Goal: Transaction & Acquisition: Purchase product/service

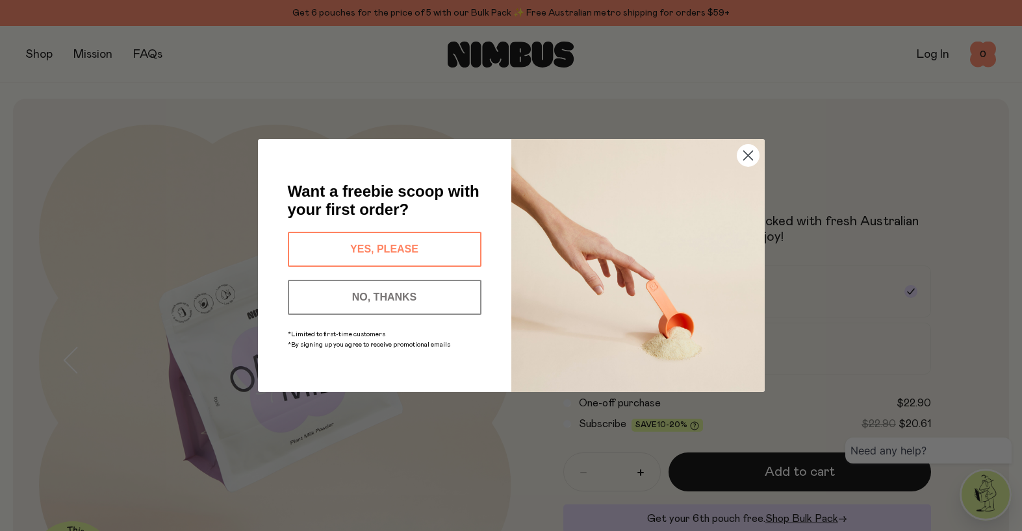
click at [753, 155] on circle "Close dialog" at bounding box center [746, 155] width 21 height 21
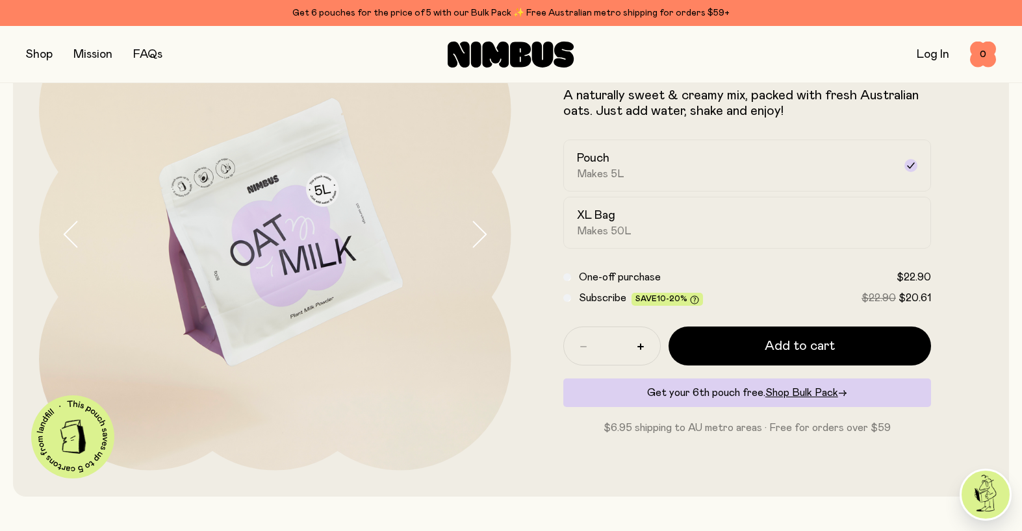
scroll to position [144, 0]
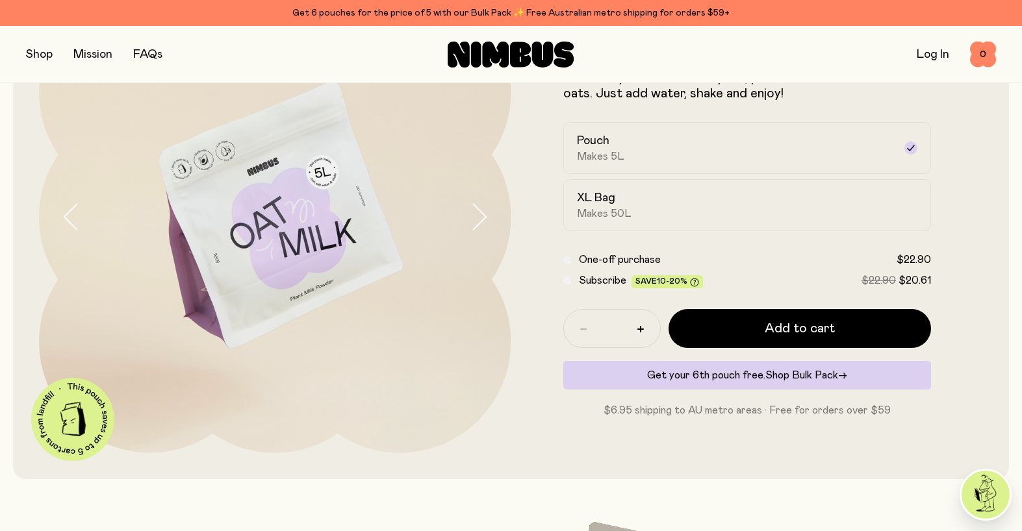
click at [817, 374] on span "Shop Bulk Pack" at bounding box center [801, 375] width 73 height 10
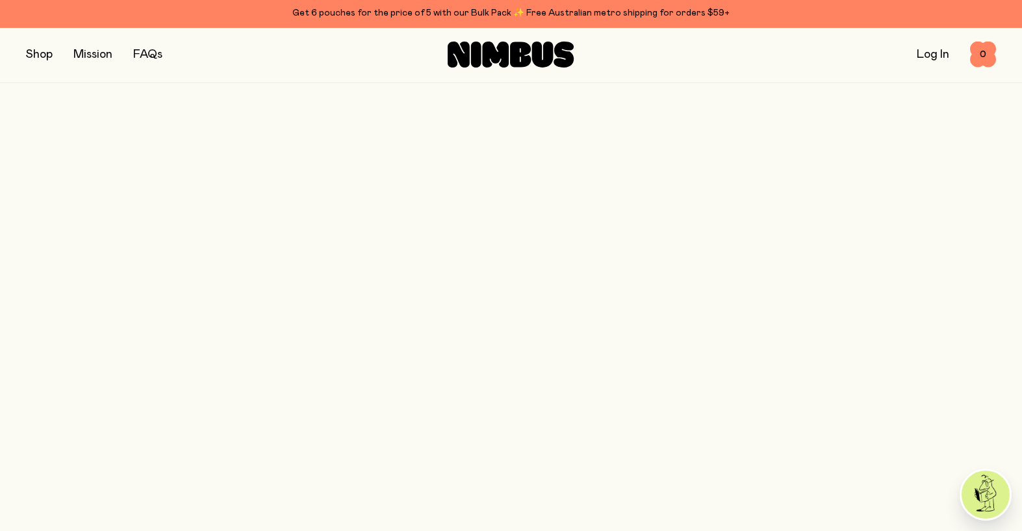
scroll to position [144, 0]
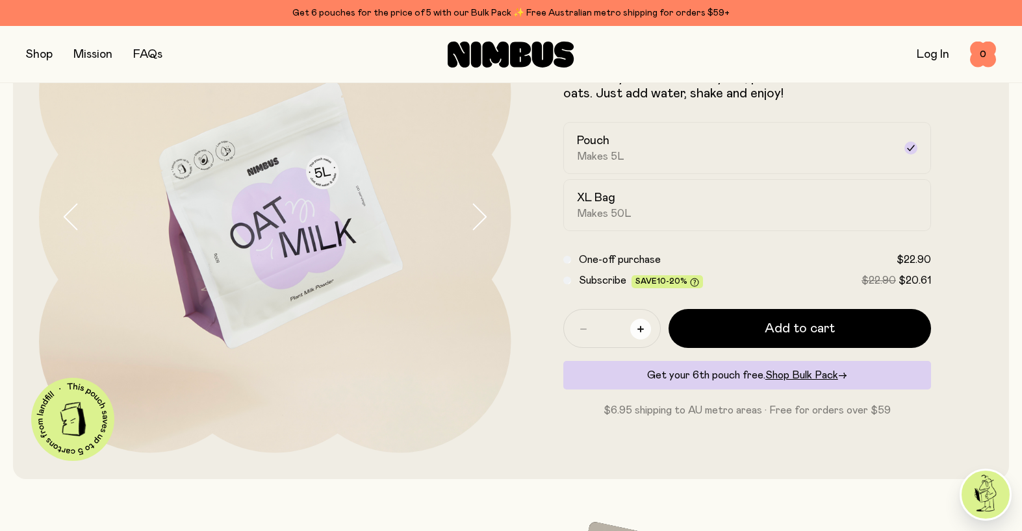
click at [642, 328] on icon "button" at bounding box center [640, 329] width 6 height 6
click at [640, 331] on icon "button" at bounding box center [640, 329] width 6 height 6
type input "*"
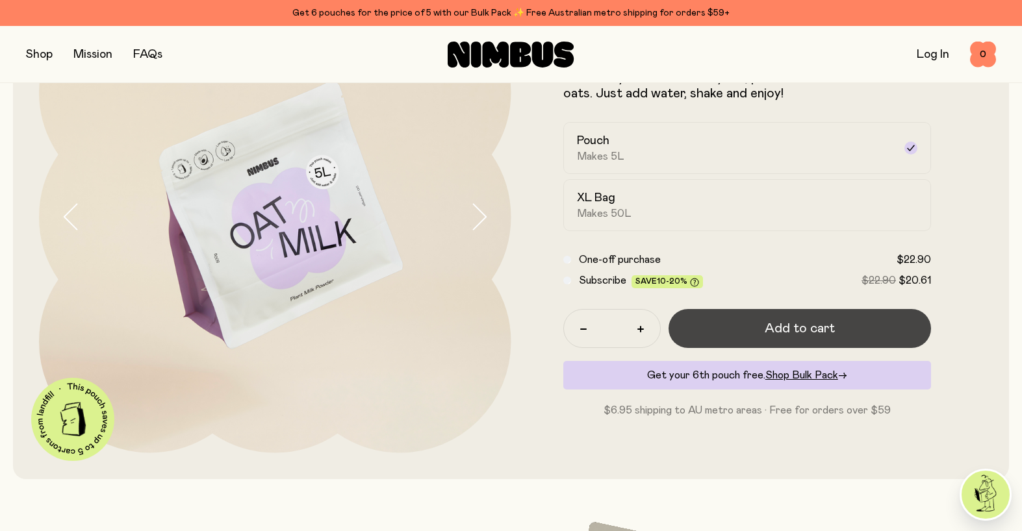
click at [801, 331] on span "Add to cart" at bounding box center [799, 329] width 70 height 18
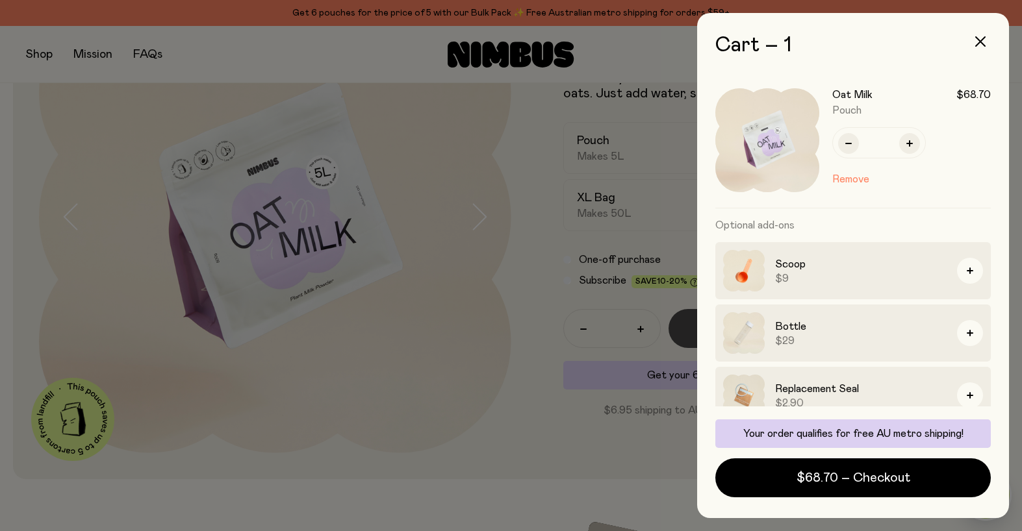
scroll to position [0, 0]
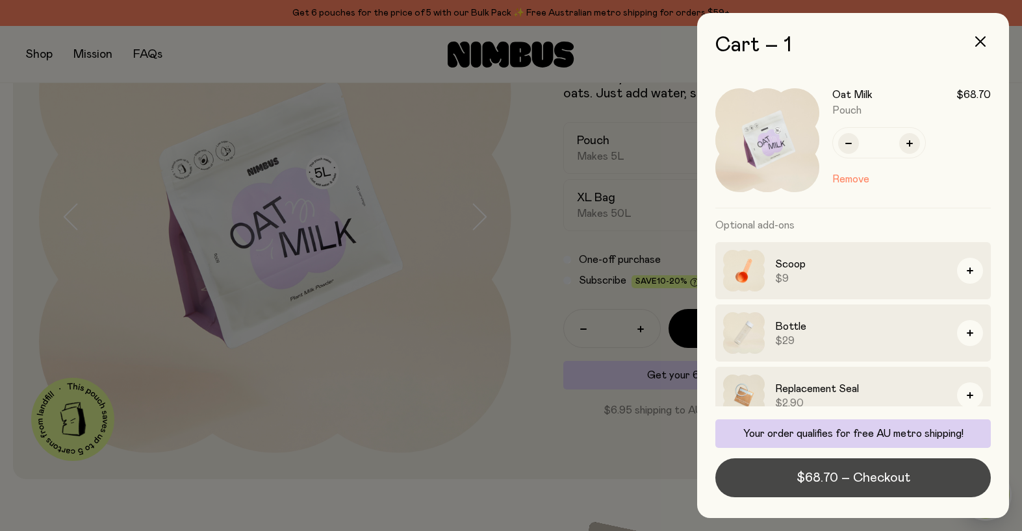
click at [848, 481] on span "$68.70 – Checkout" at bounding box center [853, 478] width 114 height 18
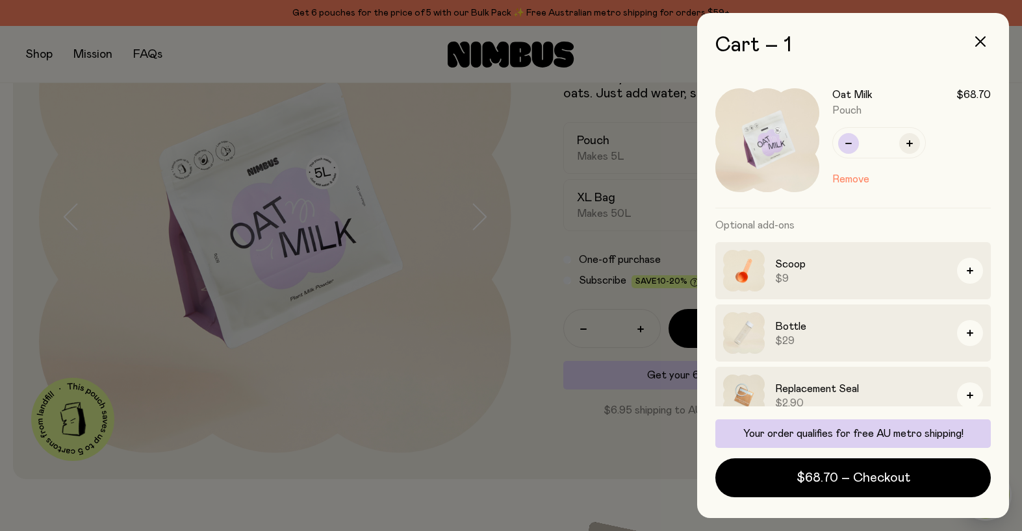
click at [850, 142] on icon "button" at bounding box center [848, 143] width 6 height 6
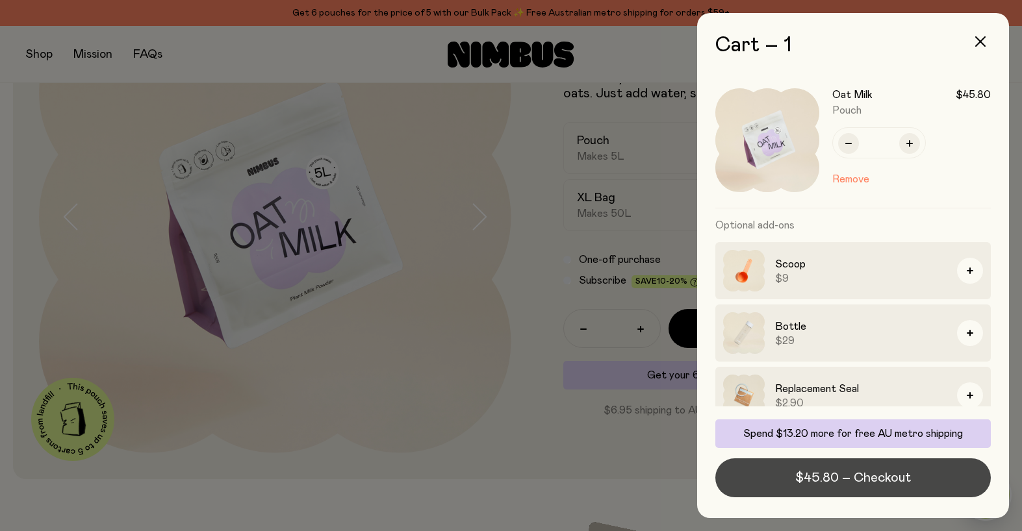
click at [858, 479] on span "$45.80 – Checkout" at bounding box center [853, 478] width 116 height 18
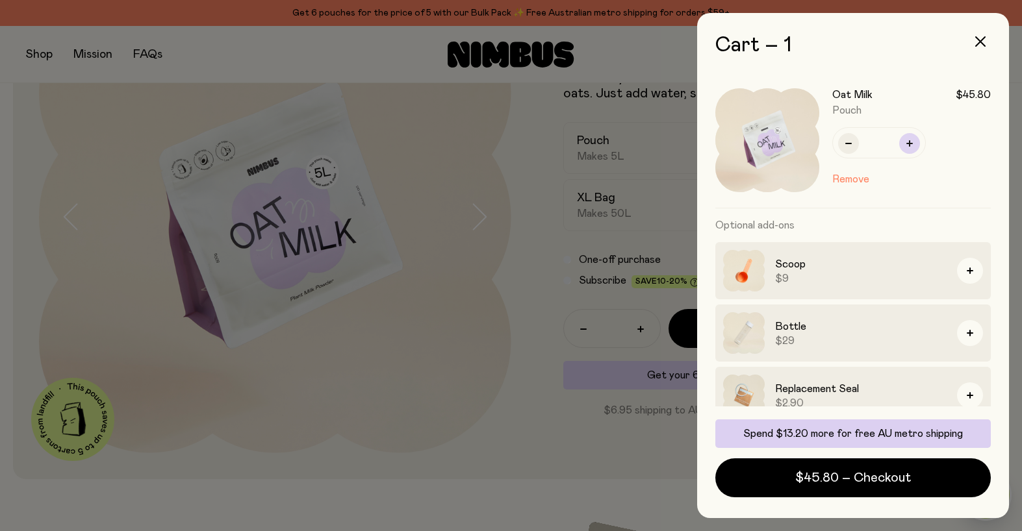
click at [909, 144] on icon "button" at bounding box center [909, 143] width 6 height 6
type input "*"
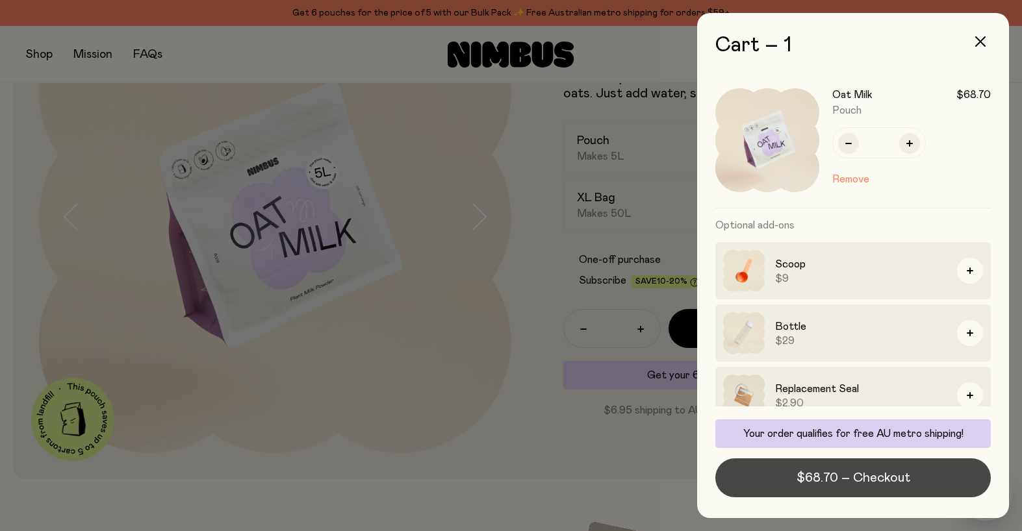
click at [866, 474] on span "$68.70 – Checkout" at bounding box center [853, 478] width 114 height 18
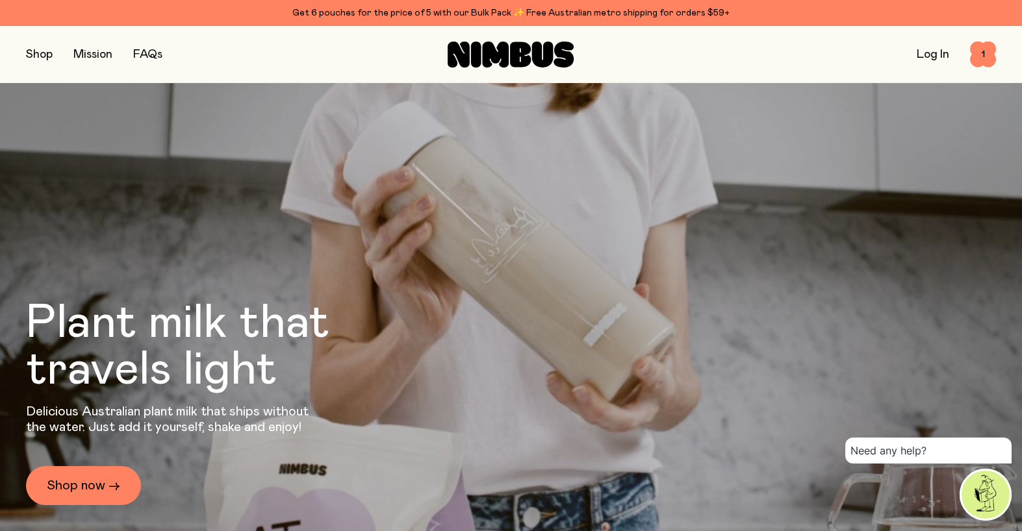
click at [42, 54] on button "button" at bounding box center [39, 54] width 27 height 18
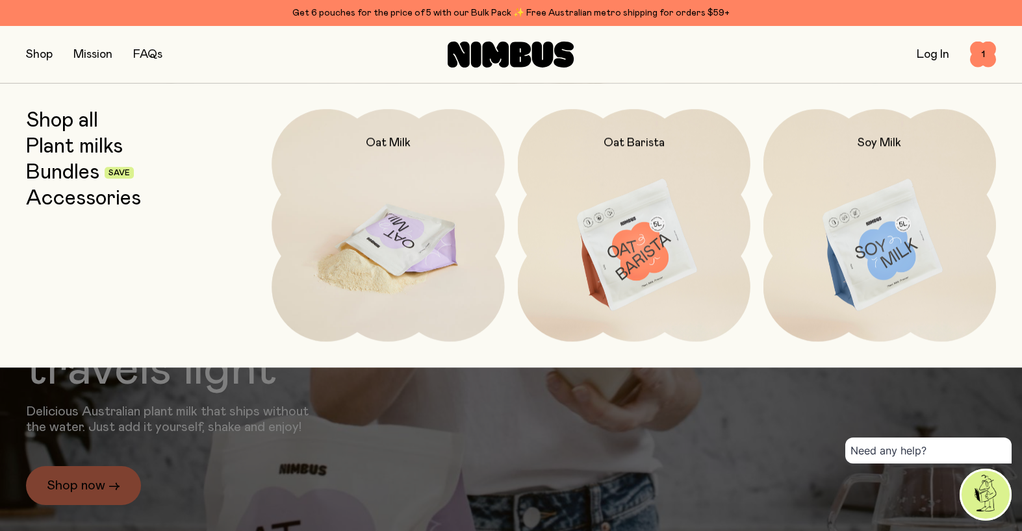
click at [422, 238] on img at bounding box center [387, 245] width 233 height 273
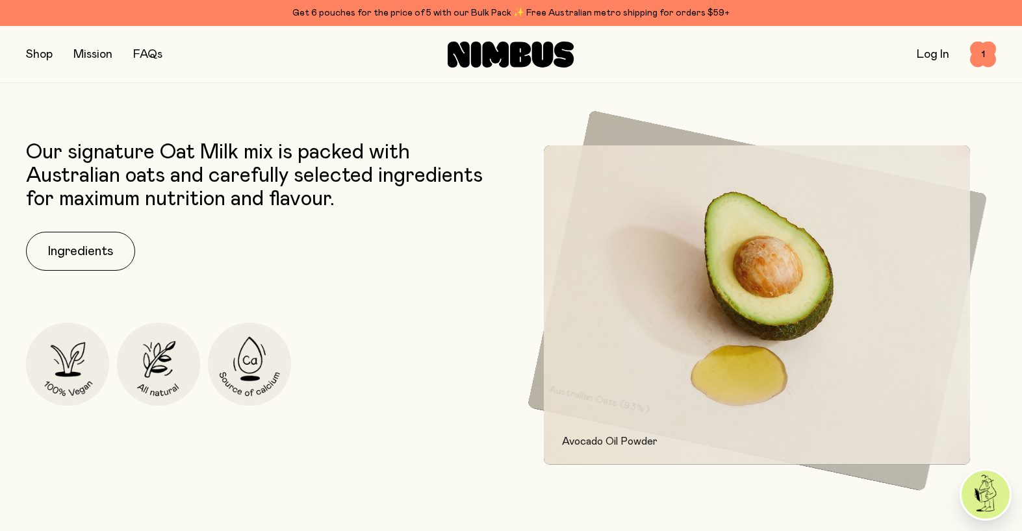
scroll to position [559, 0]
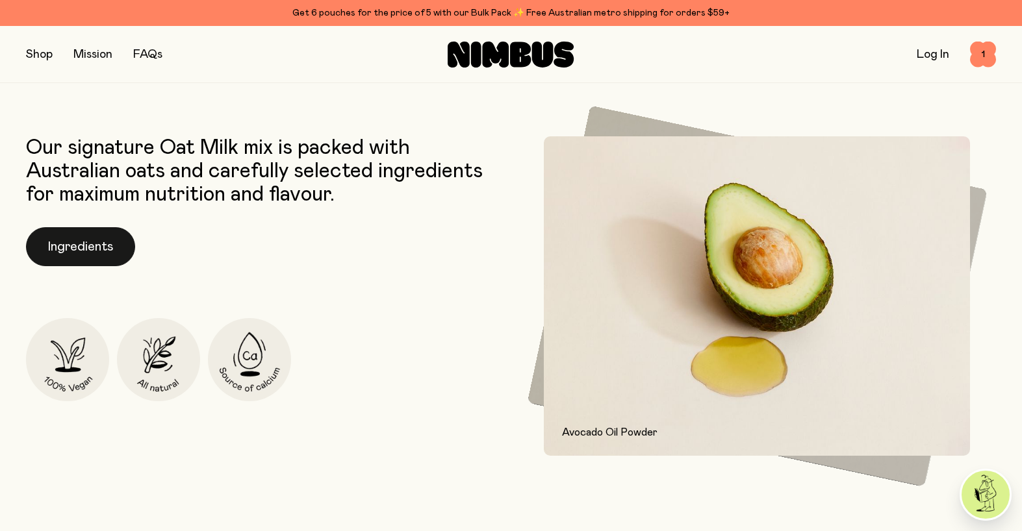
click at [66, 239] on button "Ingredients" at bounding box center [80, 246] width 109 height 39
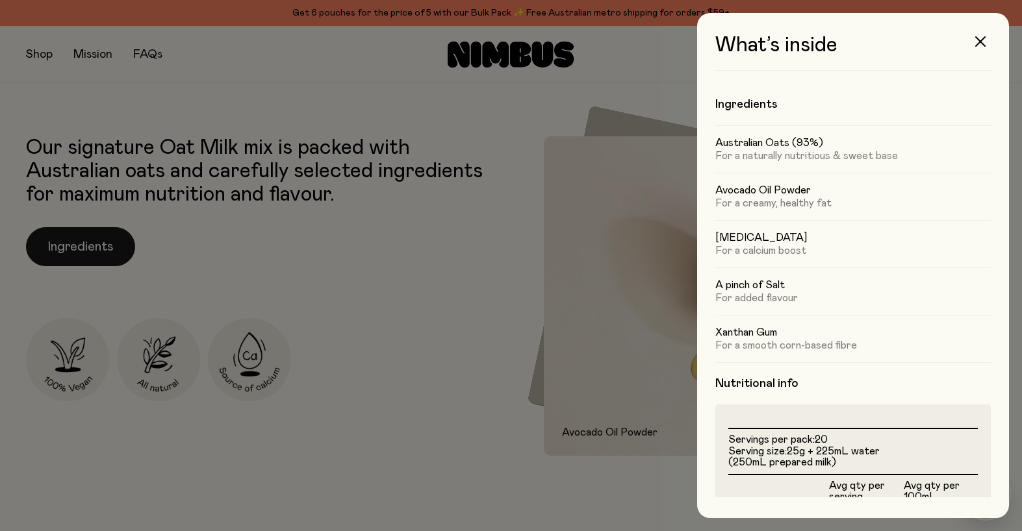
scroll to position [0, 0]
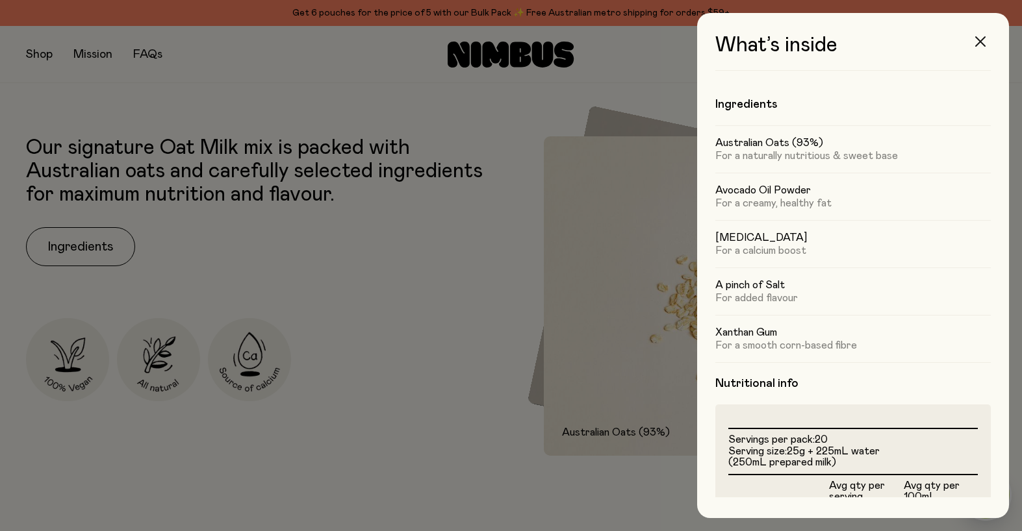
click at [981, 45] on icon "button" at bounding box center [980, 41] width 10 height 10
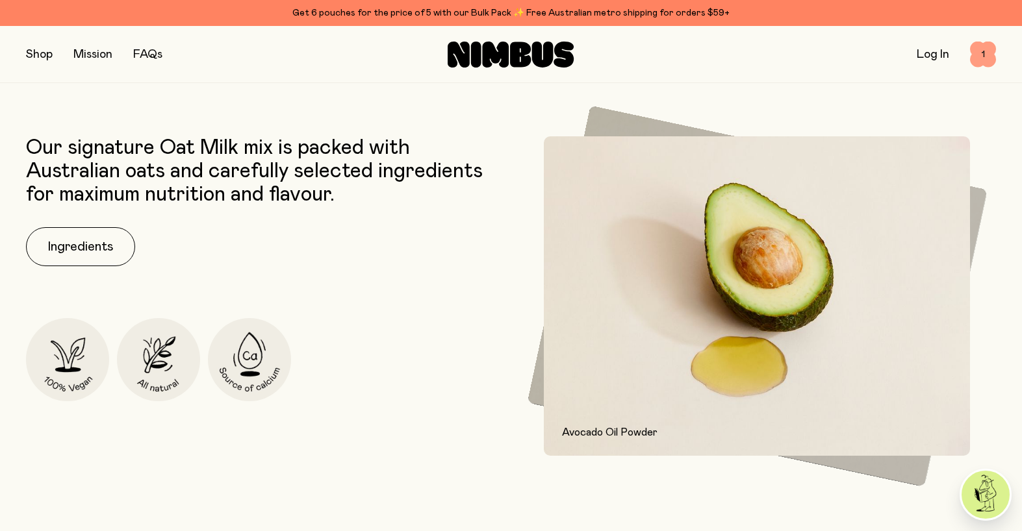
click at [977, 57] on span "1" at bounding box center [983, 55] width 26 height 26
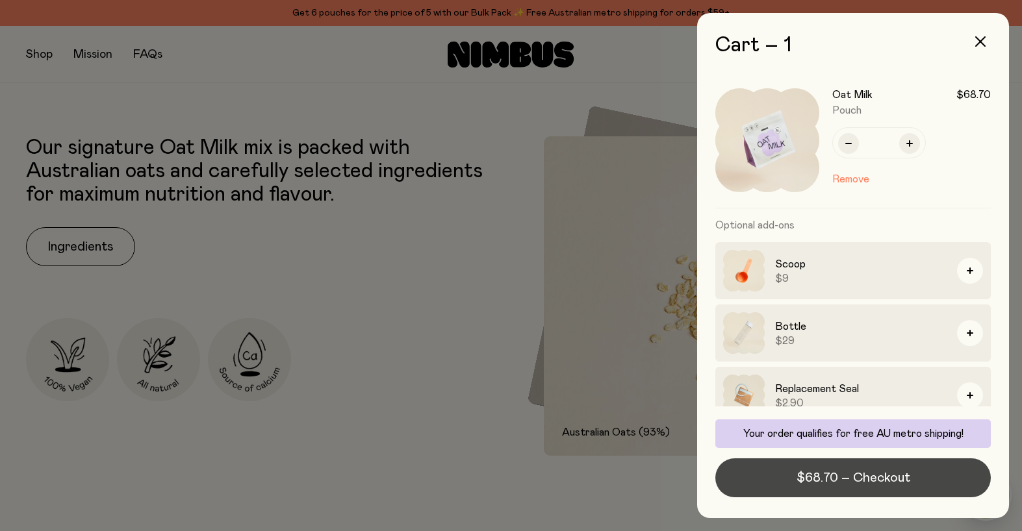
click at [850, 477] on span "$68.70 – Checkout" at bounding box center [853, 478] width 114 height 18
